Goal: Task Accomplishment & Management: Use online tool/utility

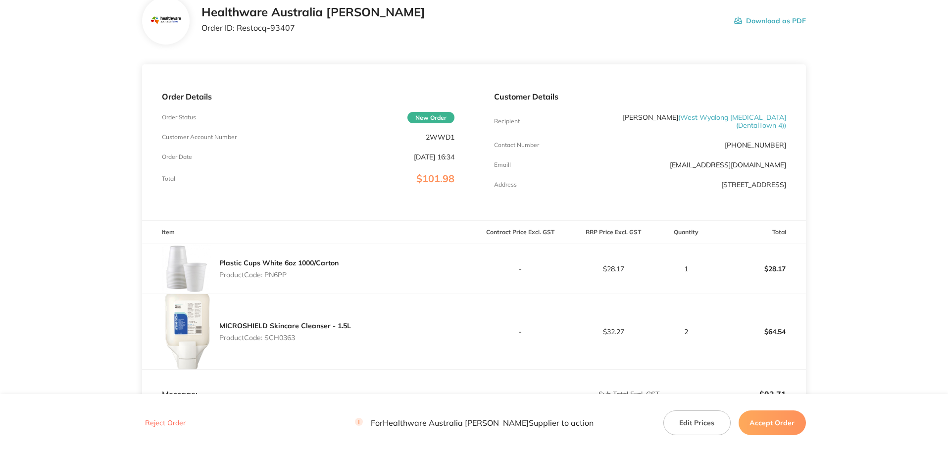
scroll to position [29, 0]
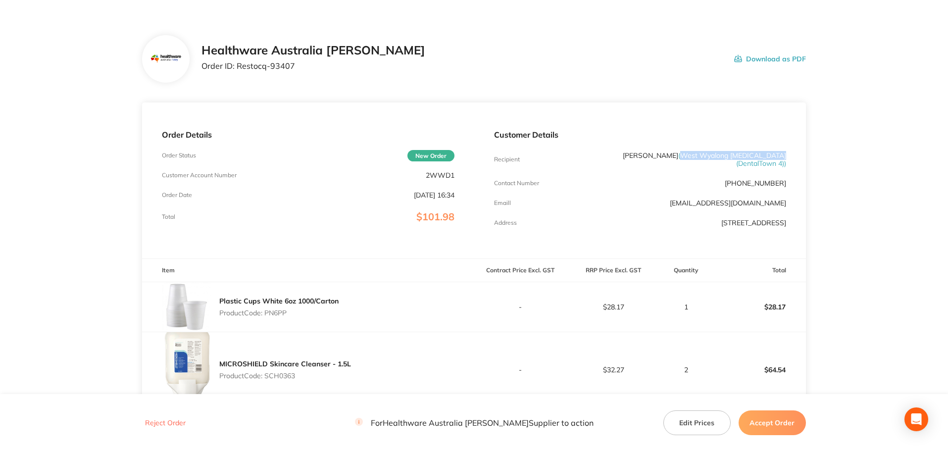
drag, startPoint x: 688, startPoint y: 155, endPoint x: 788, endPoint y: 154, distance: 99.5
click at [788, 154] on div "Customer Details Recipient [PERSON_NAME] ( West Wyalong [MEDICAL_DATA] (DentalT…" at bounding box center [640, 180] width 332 height 156
copy span "West Wyalong [MEDICAL_DATA]"
drag, startPoint x: 290, startPoint y: 67, endPoint x: 258, endPoint y: 69, distance: 31.2
click at [258, 69] on p "Order ID: Restocq- 93407" at bounding box center [313, 65] width 224 height 9
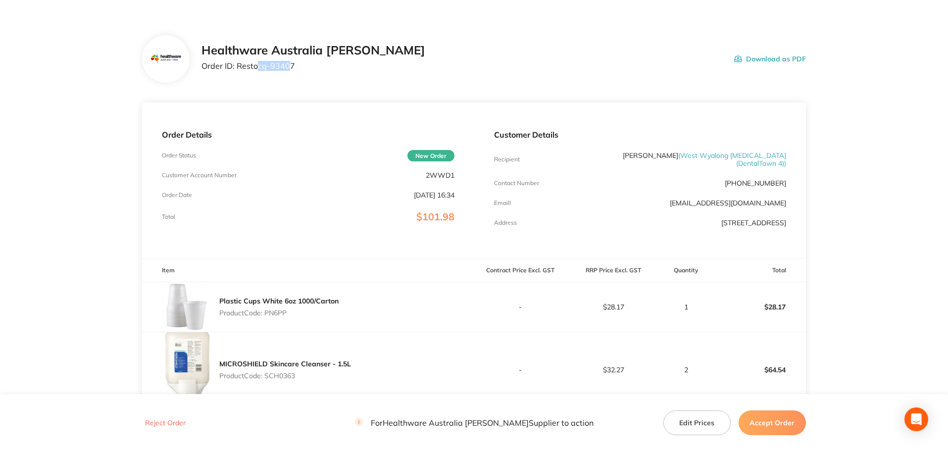
click at [289, 66] on p "Order ID: Restocq- 93407" at bounding box center [313, 65] width 224 height 9
drag, startPoint x: 293, startPoint y: 66, endPoint x: 239, endPoint y: 71, distance: 54.7
click at [239, 71] on div "Healthware Australia [PERSON_NAME] Order ID: Restocq- 93407" at bounding box center [313, 59] width 224 height 31
copy p "Restocq- 93407"
click at [277, 311] on p "Product Code: PN6PP" at bounding box center [278, 313] width 119 height 8
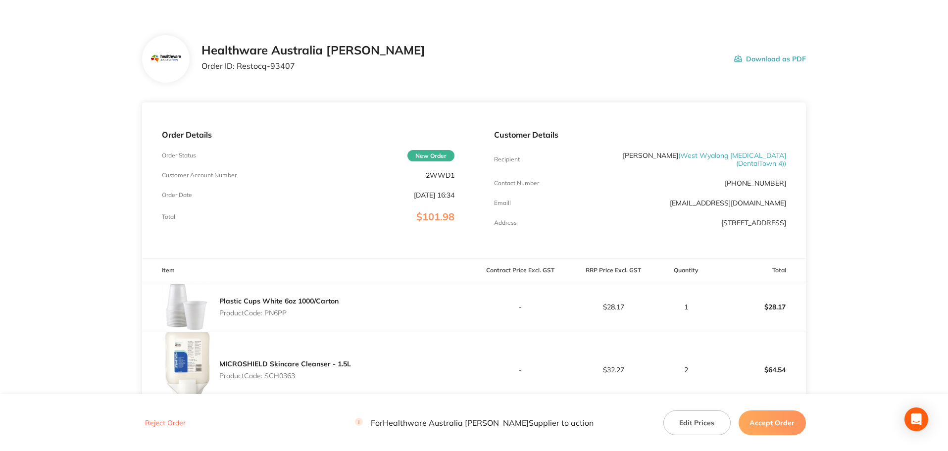
click at [277, 311] on p "Product Code: PN6PP" at bounding box center [278, 313] width 119 height 8
copy p "PN6PP"
click at [287, 374] on p "Product Code: SCH0363" at bounding box center [285, 376] width 132 height 8
copy p "SCH0363"
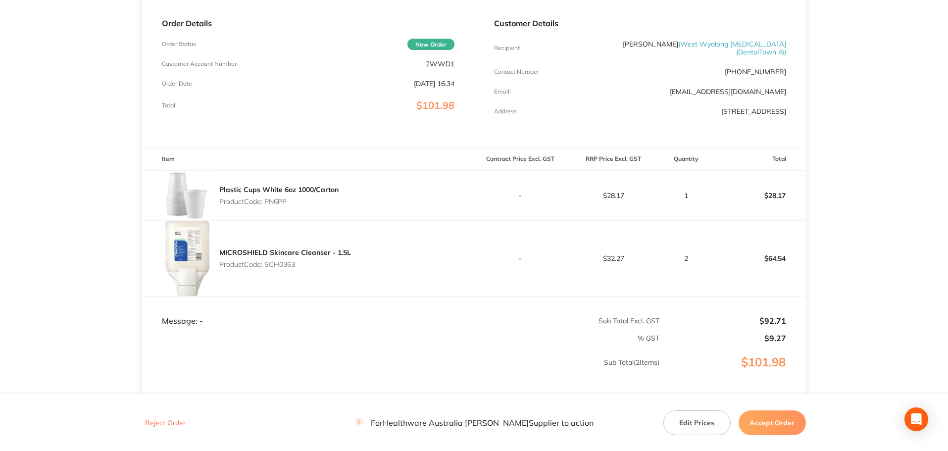
scroll to position [177, 0]
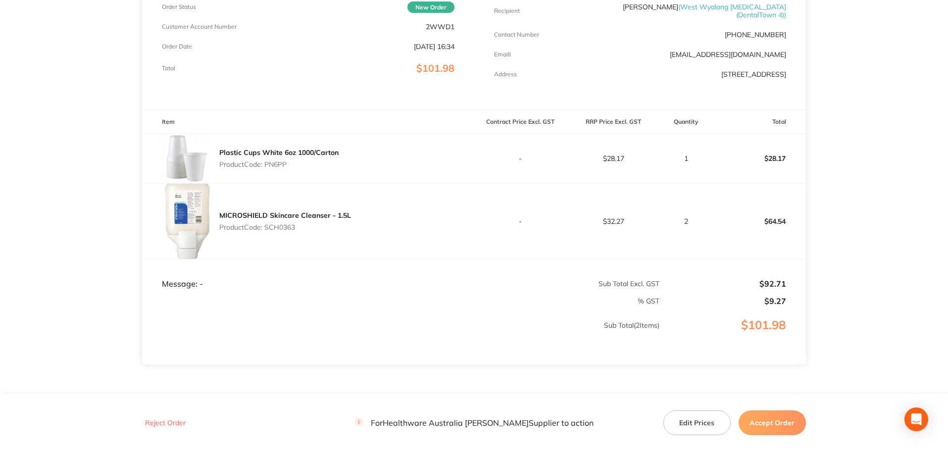
click at [784, 427] on button "Accept Order" at bounding box center [771, 422] width 67 height 25
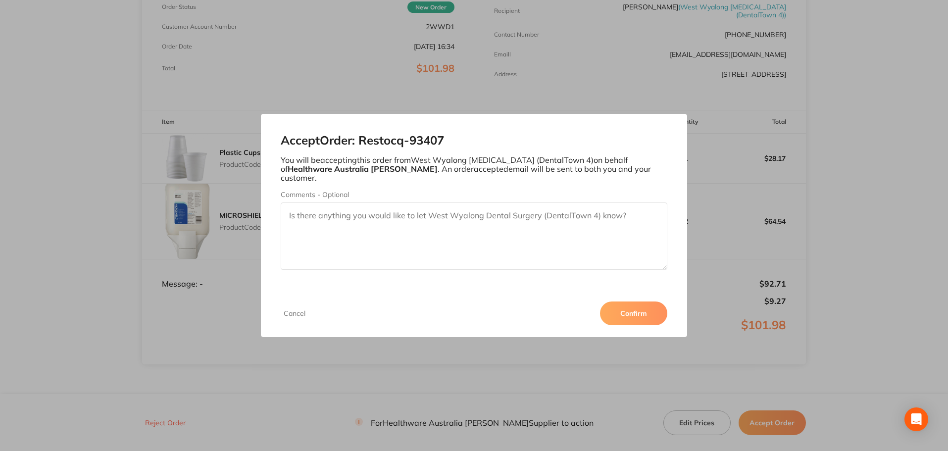
click at [633, 303] on button "Confirm" at bounding box center [633, 313] width 67 height 24
